Goal: Transaction & Acquisition: Subscribe to service/newsletter

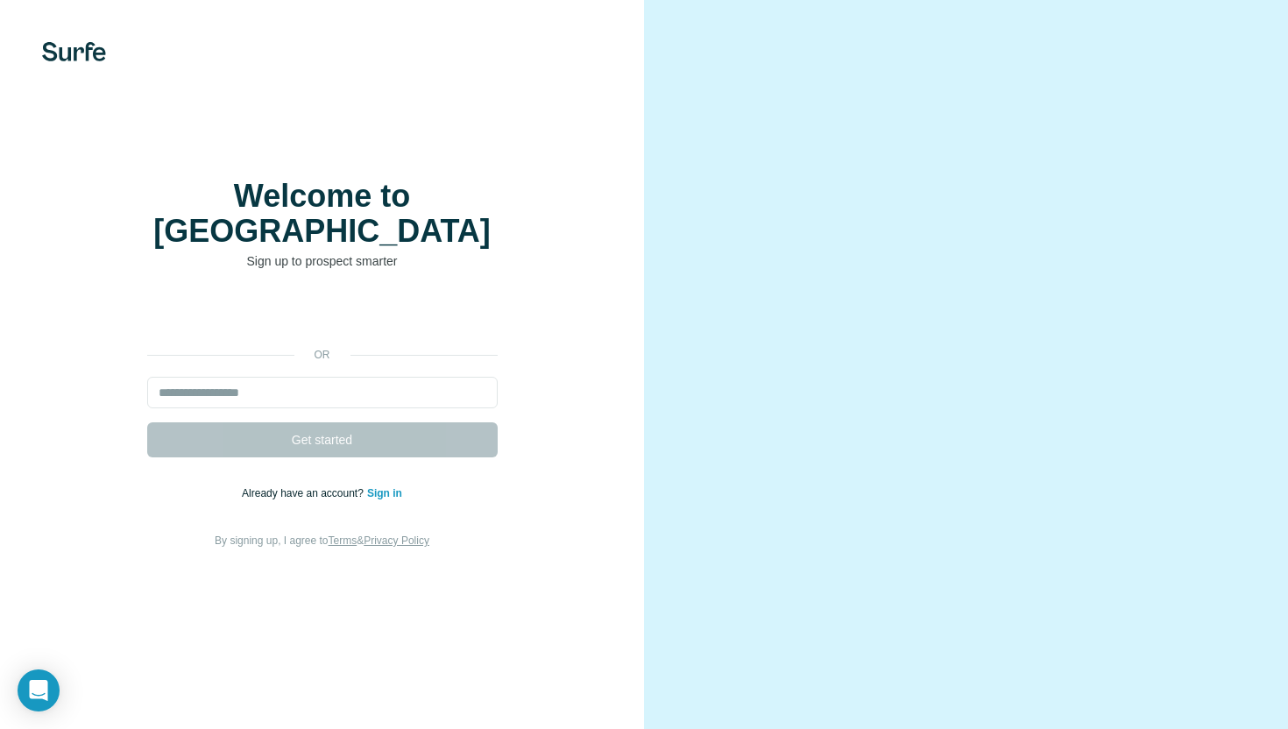
click at [702, 283] on video at bounding box center [966, 364] width 546 height 273
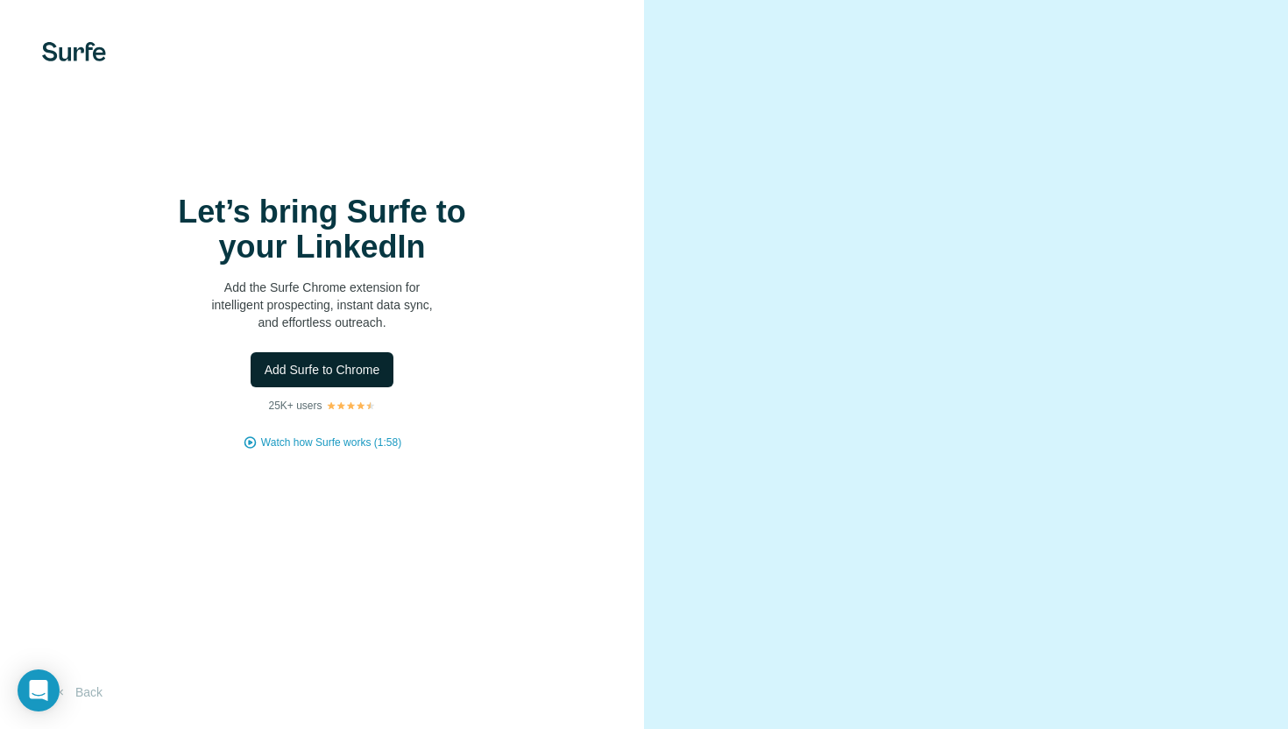
click at [327, 357] on button "Add Surfe to Chrome" at bounding box center [323, 369] width 144 height 35
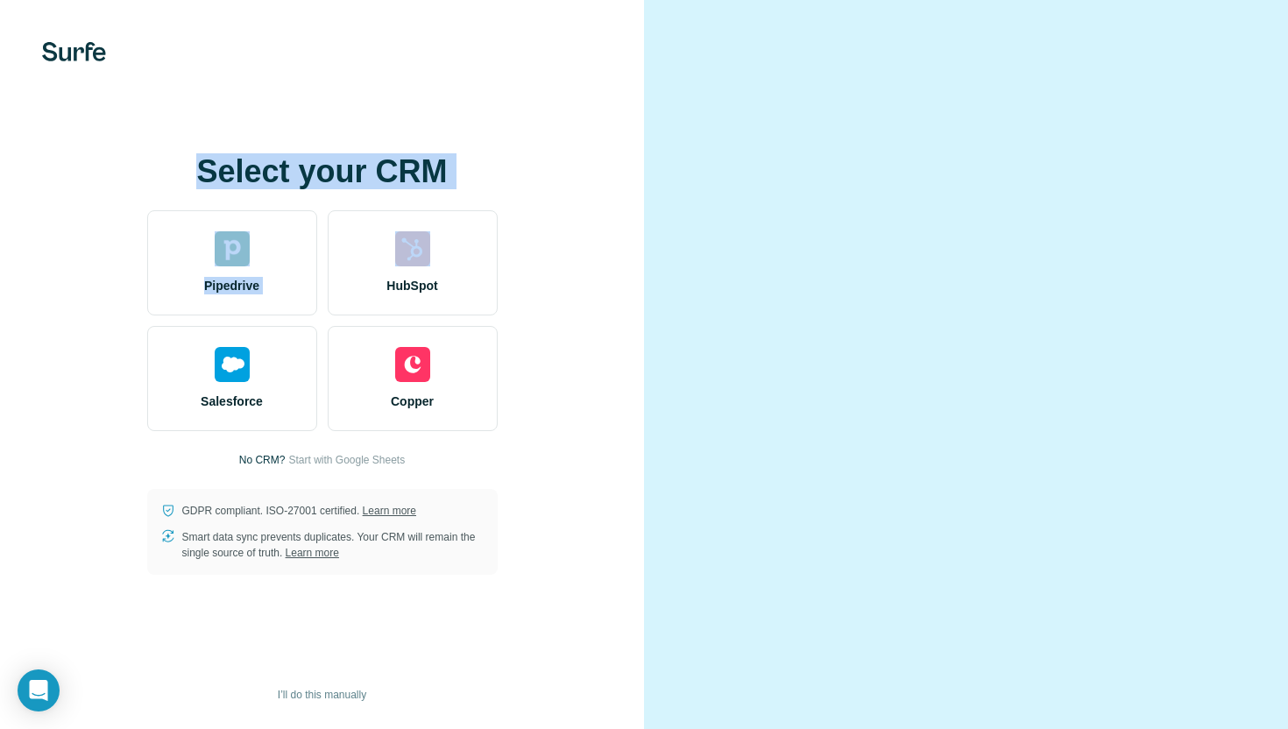
drag, startPoint x: 531, startPoint y: 252, endPoint x: 397, endPoint y: -109, distance: 385.2
click at [397, 0] on html "Select your CRM Pipedrive HubSpot Salesforce Copper No CRM? Start with Google S…" at bounding box center [644, 364] width 1288 height 729
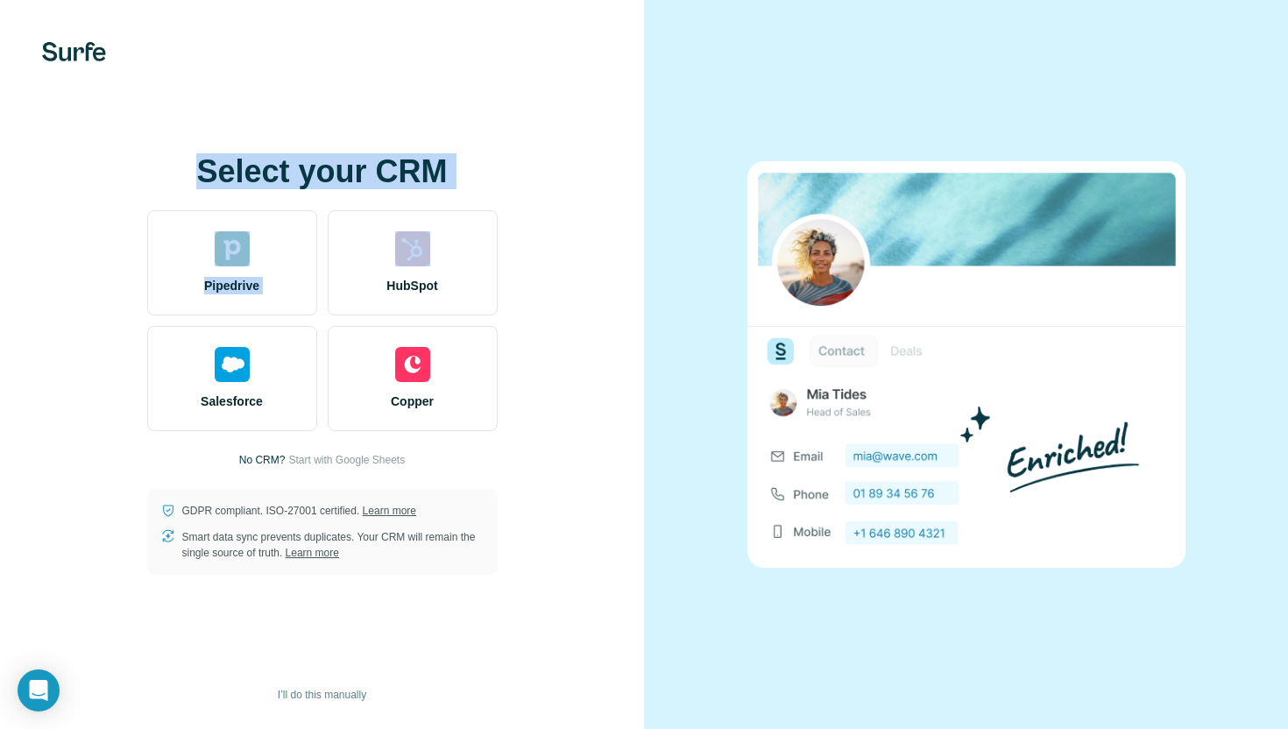
click at [607, 193] on div "Select your CRM Pipedrive HubSpot Salesforce Copper No CRM? Start with Google S…" at bounding box center [322, 364] width 574 height 421
